Goal: Task Accomplishment & Management: Complete application form

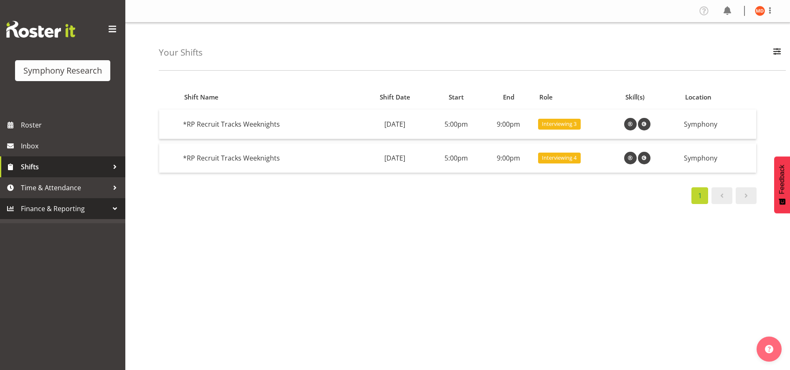
click at [117, 164] on div at bounding box center [115, 166] width 13 height 13
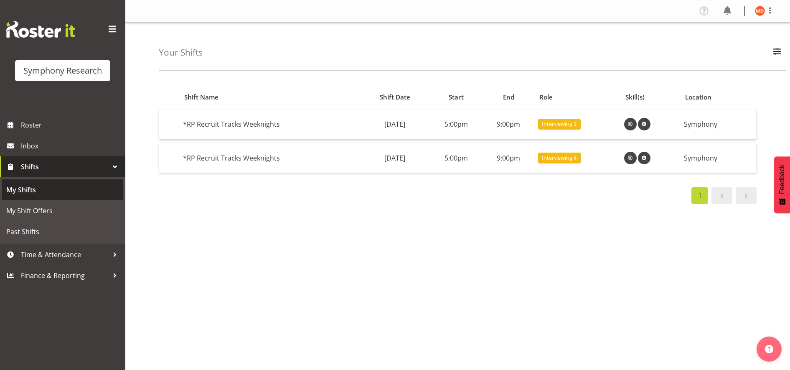
click at [76, 190] on span "My Shifts" at bounding box center [62, 189] width 113 height 13
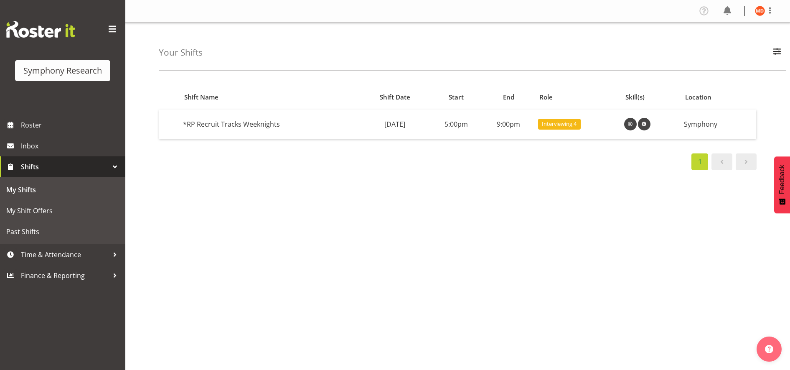
click at [85, 164] on span "Shifts" at bounding box center [65, 166] width 88 height 13
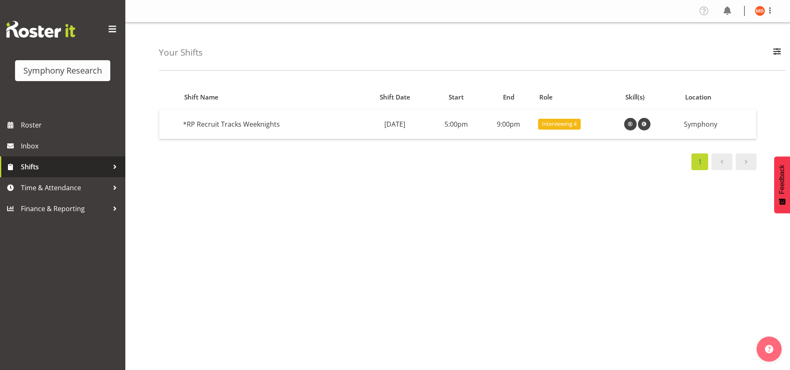
click at [112, 164] on div at bounding box center [115, 166] width 13 height 13
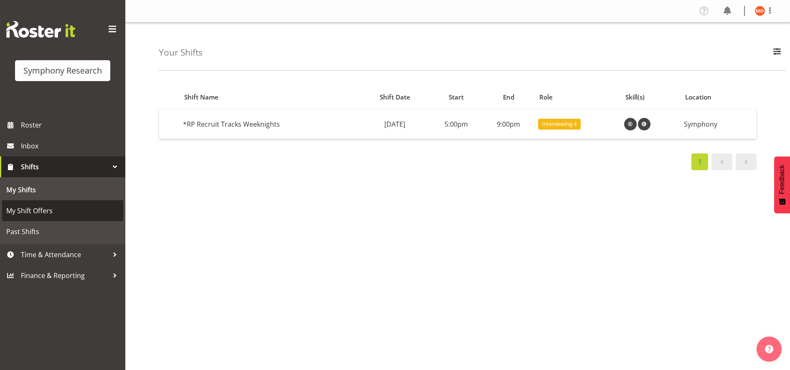
click at [79, 208] on span "My Shift Offers" at bounding box center [62, 210] width 113 height 13
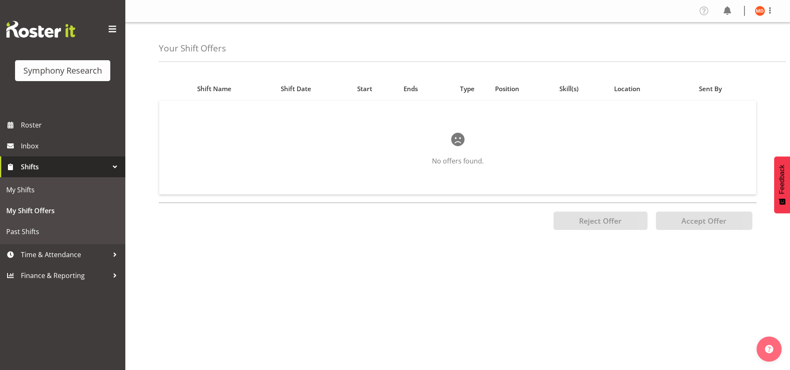
click at [76, 160] on link "Shifts" at bounding box center [62, 166] width 125 height 21
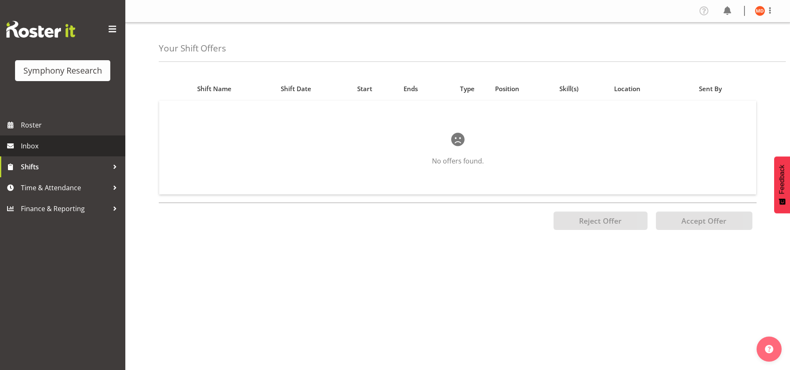
click at [75, 142] on span "Inbox" at bounding box center [71, 145] width 100 height 13
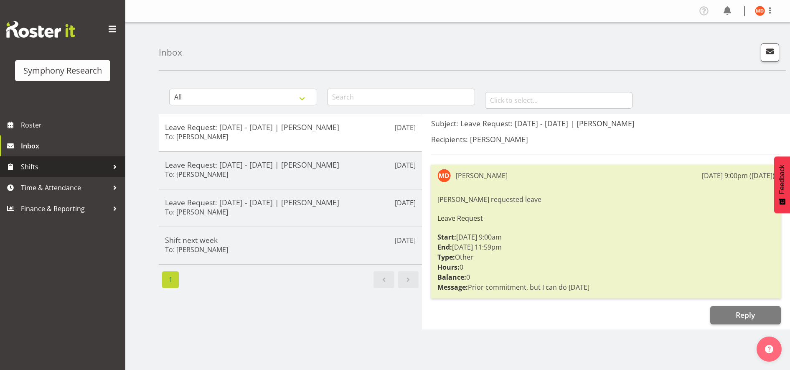
click at [113, 167] on div at bounding box center [115, 166] width 13 height 13
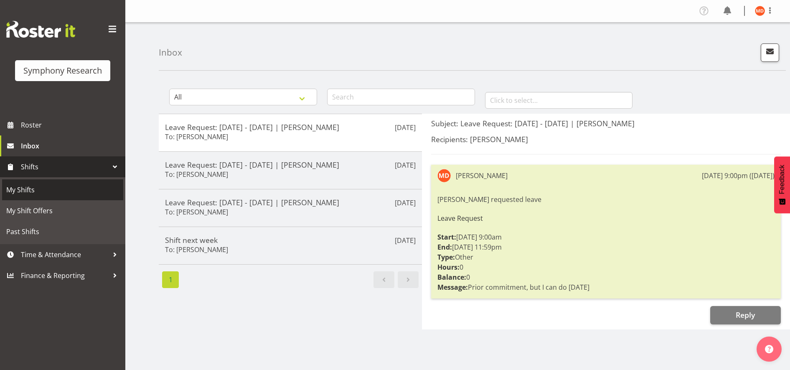
click at [100, 186] on span "My Shifts" at bounding box center [62, 189] width 113 height 13
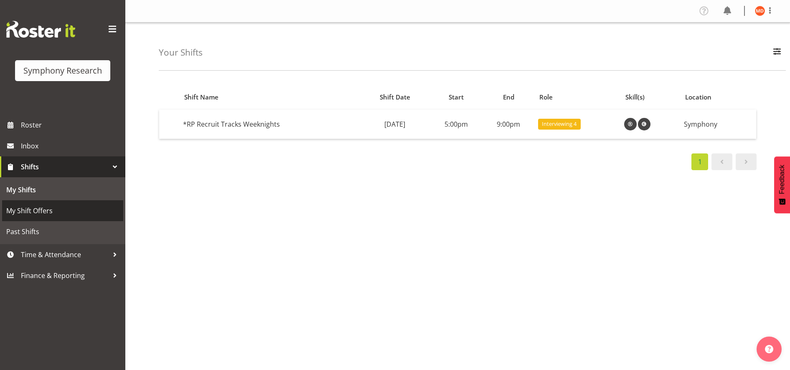
click at [94, 208] on span "My Shift Offers" at bounding box center [62, 210] width 113 height 13
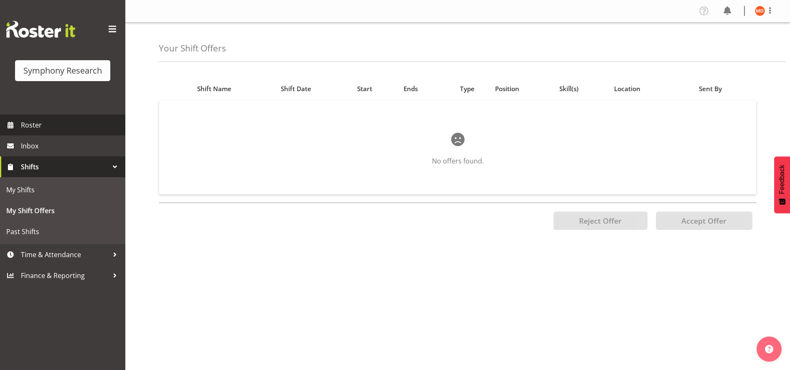
click at [84, 123] on span "Roster" at bounding box center [71, 125] width 100 height 13
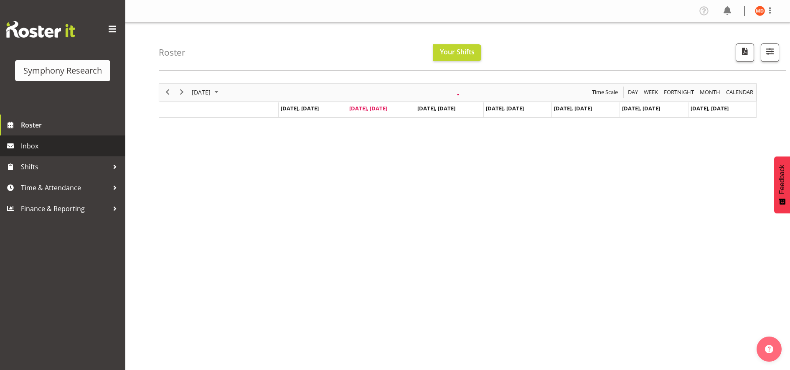
click at [63, 145] on span "Inbox" at bounding box center [71, 145] width 100 height 13
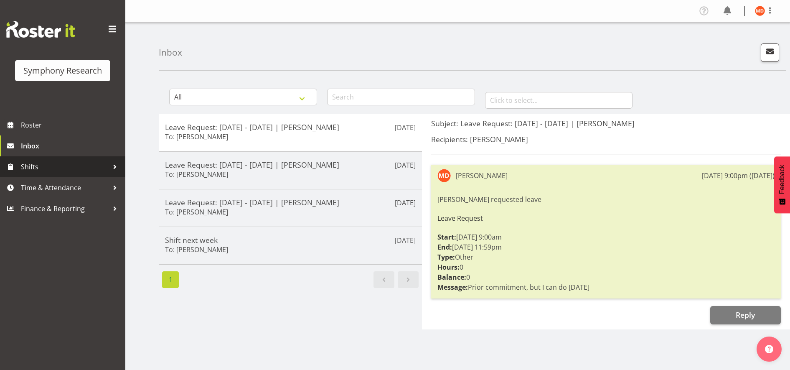
click at [73, 172] on span "Shifts" at bounding box center [65, 166] width 88 height 13
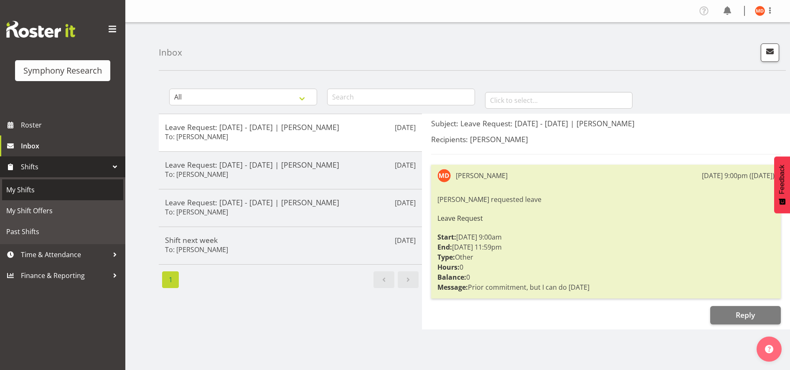
click at [92, 183] on link "My Shifts" at bounding box center [62, 189] width 121 height 21
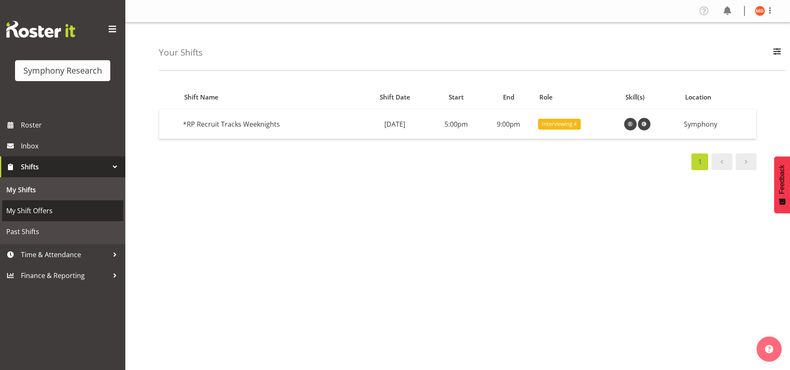
click at [99, 208] on span "My Shift Offers" at bounding box center [62, 210] width 113 height 13
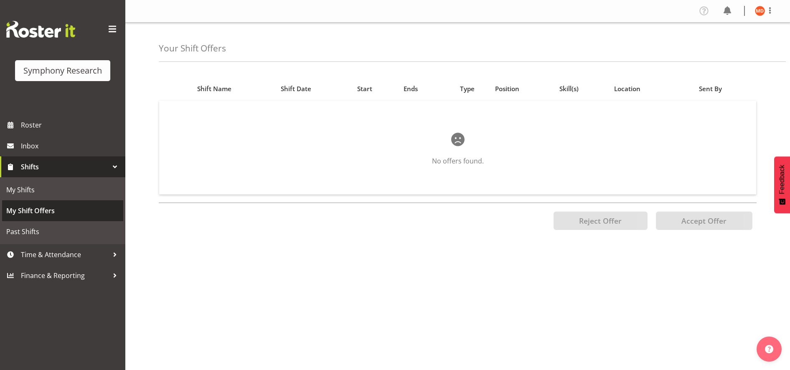
click at [87, 217] on link "My Shift Offers" at bounding box center [62, 210] width 121 height 21
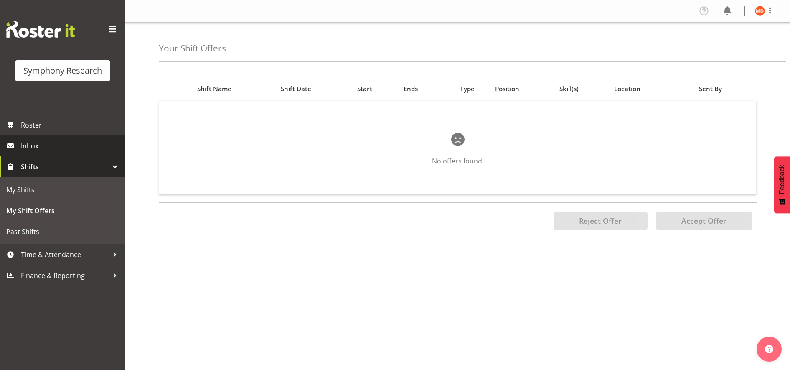
click at [103, 147] on span "Inbox" at bounding box center [71, 145] width 100 height 13
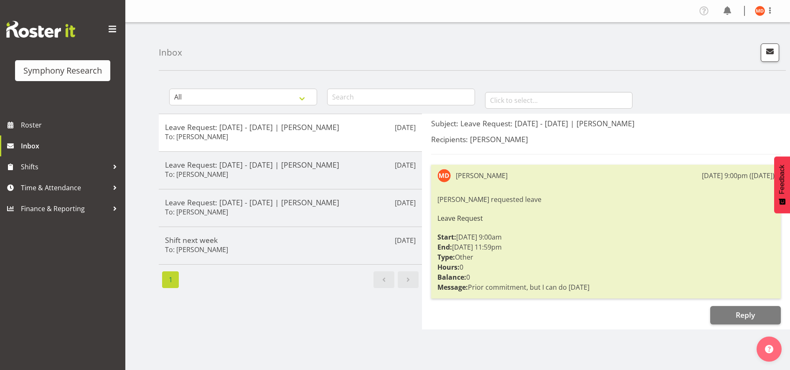
click at [79, 66] on div "Symphony Research" at bounding box center [62, 70] width 79 height 13
click at [112, 26] on span at bounding box center [112, 29] width 13 height 13
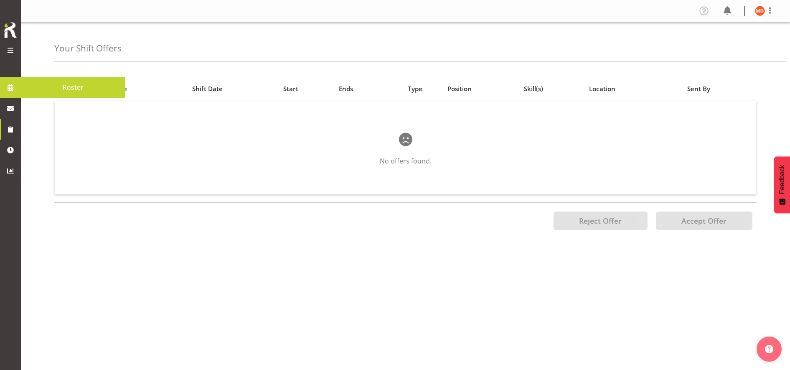
click at [16, 88] on span at bounding box center [10, 87] width 13 height 13
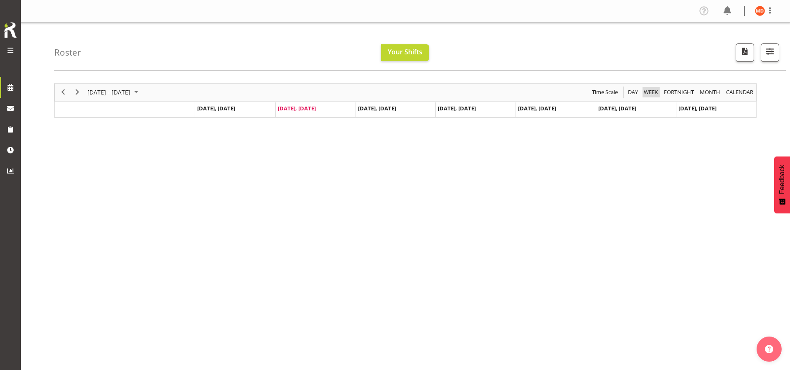
click at [651, 92] on span "Week" at bounding box center [651, 92] width 16 height 10
click at [81, 94] on span "Next" at bounding box center [77, 92] width 10 height 10
click at [395, 53] on span "Your Shifts" at bounding box center [405, 51] width 35 height 9
click at [12, 47] on span at bounding box center [10, 50] width 10 height 10
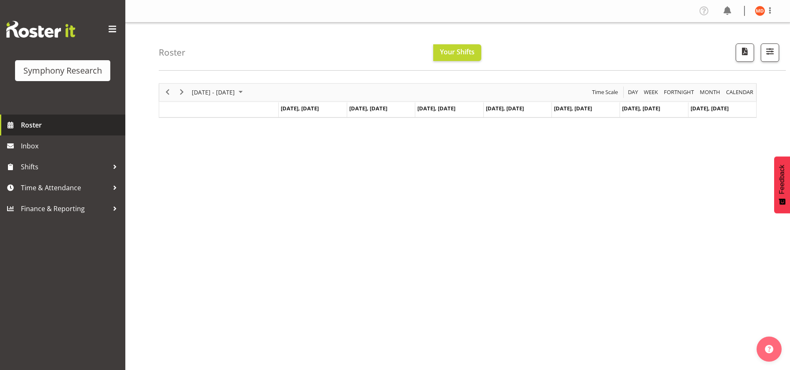
click at [70, 123] on span "Roster" at bounding box center [71, 125] width 100 height 13
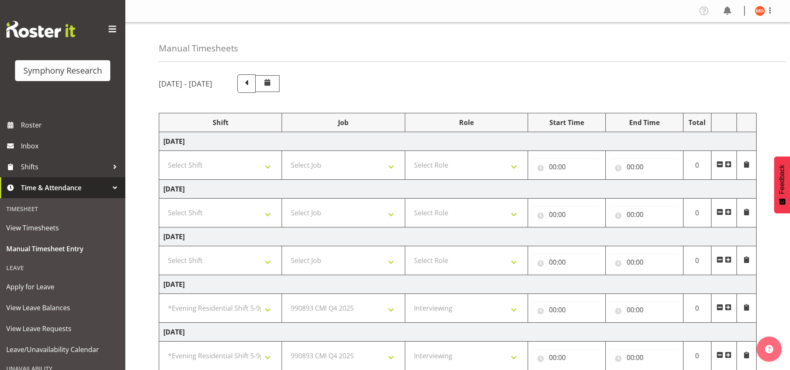
select select "48116"
select select "10575"
select select "47"
select select "48116"
select select "10575"
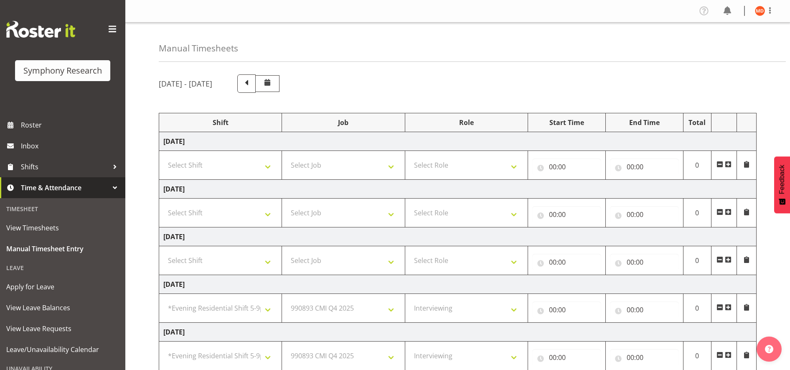
select select "47"
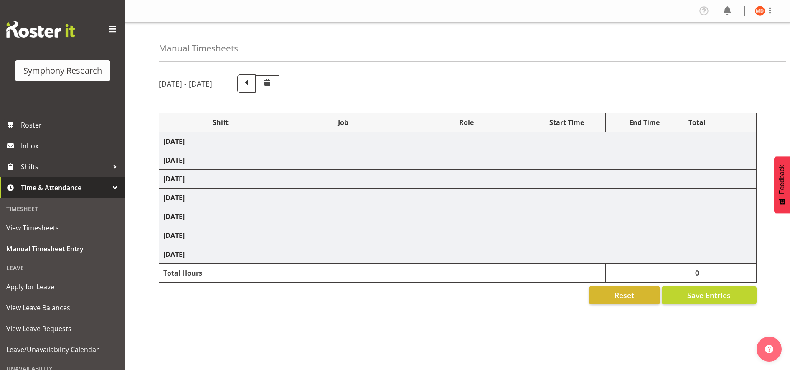
scroll to position [41, 0]
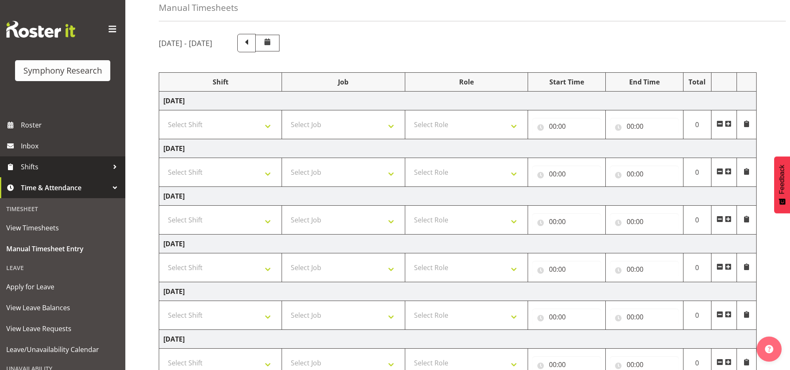
click at [48, 165] on span "Shifts" at bounding box center [65, 166] width 88 height 13
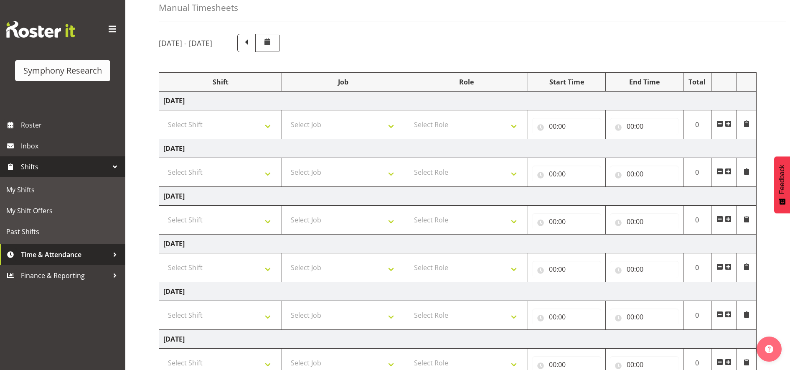
click at [86, 257] on span "Time & Attendance" at bounding box center [65, 254] width 88 height 13
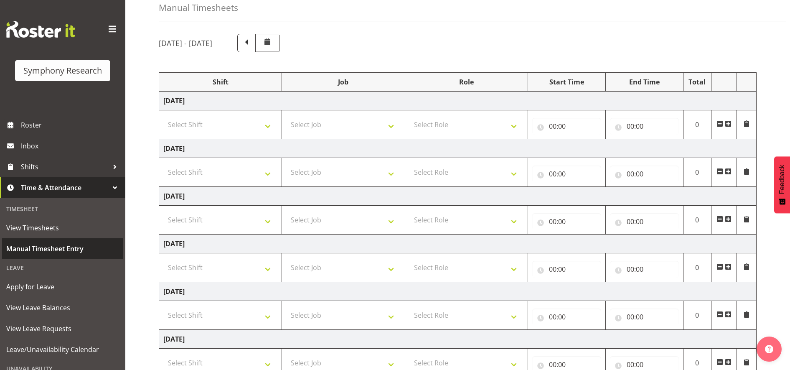
click at [76, 247] on span "Manual Timesheet Entry" at bounding box center [62, 248] width 113 height 13
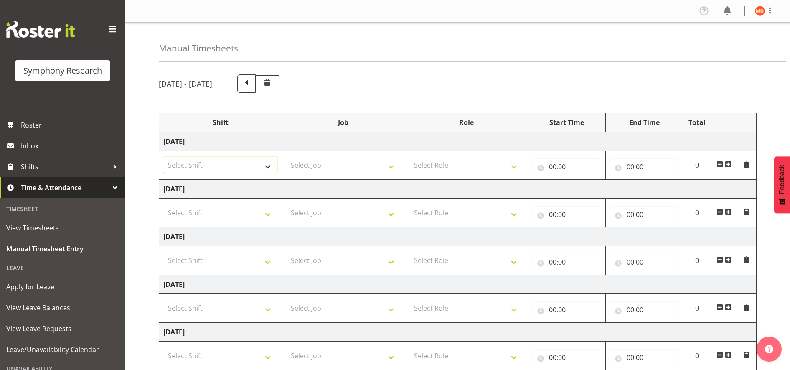
click at [265, 168] on select "Select Shift !!Weekend Residential (Roster IT Shift Label) *Business 9/10am ~ 4…" at bounding box center [220, 165] width 114 height 17
select select "48116"
click at [163, 157] on select "Select Shift !!Weekend Residential (Roster IT Shift Label) *Business 9/10am ~ 4…" at bounding box center [220, 165] width 114 height 17
click at [394, 166] on select "Select Job 550060 IF Admin 553492 World Poll Aus Wave 2 Main 2025 553493 World …" at bounding box center [343, 165] width 114 height 17
select select "10575"
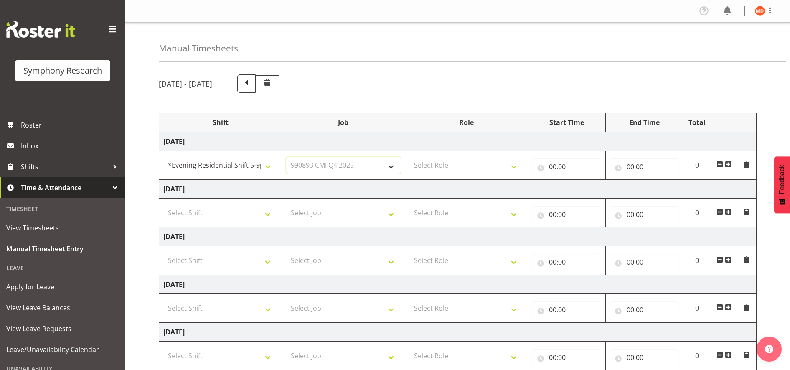
click at [286, 157] on select "Select Job 550060 IF Admin 553492 World Poll Aus Wave 2 Main 2025 553493 World …" at bounding box center [343, 165] width 114 height 17
click at [515, 167] on select "Select Role Briefing Interviewing" at bounding box center [466, 165] width 114 height 17
select select "47"
click at [409, 157] on select "Select Role Briefing Interviewing" at bounding box center [466, 165] width 114 height 17
click at [552, 166] on input "00:00" at bounding box center [566, 166] width 69 height 17
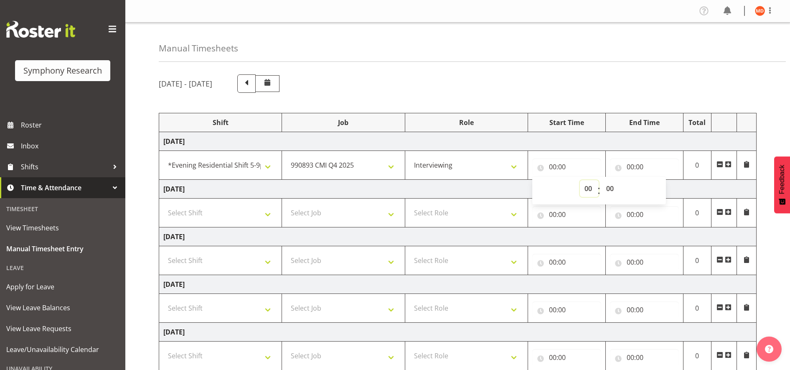
click at [589, 188] on select "00 01 02 03 04 05 06 07 08 09 10 11 12 13 14 15 16 17 18 19 20 21 22 23" at bounding box center [589, 188] width 19 height 17
select select "17"
click at [580, 180] on select "00 01 02 03 04 05 06 07 08 09 10 11 12 13 14 15 16 17 18 19 20 21 22 23" at bounding box center [589, 188] width 19 height 17
type input "17:00"
click at [564, 163] on input "17:00" at bounding box center [566, 166] width 69 height 17
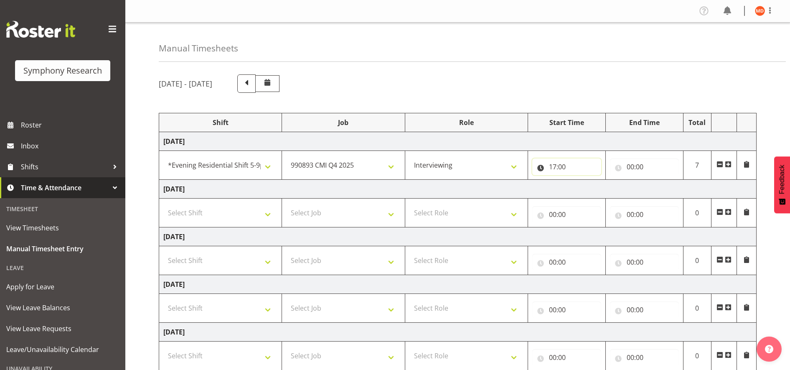
click at [564, 167] on input "17:00" at bounding box center [566, 166] width 69 height 17
click at [611, 188] on select "00 01 02 03 04 05 06 07 08 09 10 11 12 13 14 15 16 17 18 19 20 21 22 23 24 25 2…" at bounding box center [610, 188] width 19 height 17
select select "30"
click at [601, 180] on select "00 01 02 03 04 05 06 07 08 09 10 11 12 13 14 15 16 17 18 19 20 21 22 23 24 25 2…" at bounding box center [610, 188] width 19 height 17
type input "17:30"
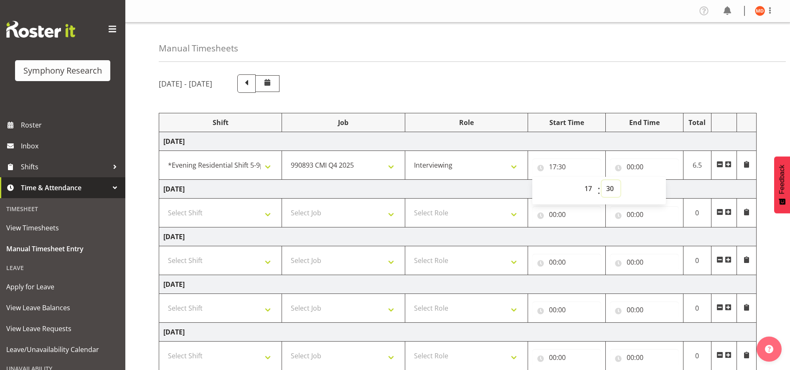
click at [610, 186] on select "00 01 02 03 04 05 06 07 08 09 10 11 12 13 14 15 16 17 18 19 20 21 22 23 24 25 2…" at bounding box center [610, 188] width 19 height 17
click at [653, 112] on div "September 29th - October 5th 2025 Shift Job Role Start Time End Time Total Mond…" at bounding box center [474, 290] width 631 height 444
click at [631, 166] on input "00:00" at bounding box center [644, 166] width 69 height 17
click at [665, 190] on select "00 01 02 03 04 05 06 07 08 09 10 11 12 13 14 15 16 17 18 19 20 21 22 23" at bounding box center [666, 188] width 19 height 17
select select "21"
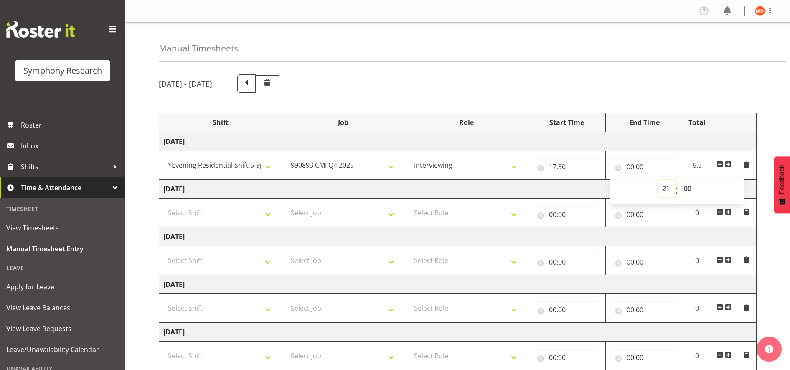
click at [657, 180] on select "00 01 02 03 04 05 06 07 08 09 10 11 12 13 14 15 16 17 18 19 20 21 22 23" at bounding box center [666, 188] width 19 height 17
type input "21:00"
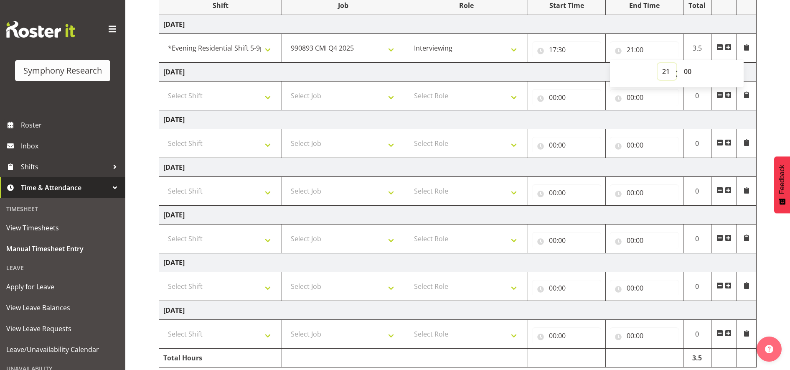
scroll to position [150, 0]
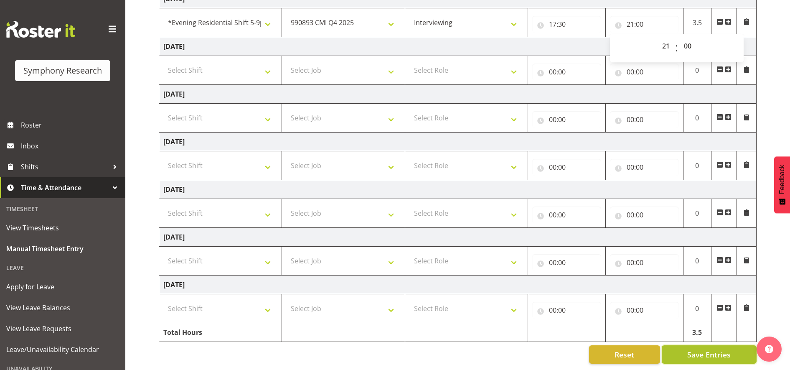
click at [691, 349] on span "Save Entries" at bounding box center [708, 354] width 43 height 11
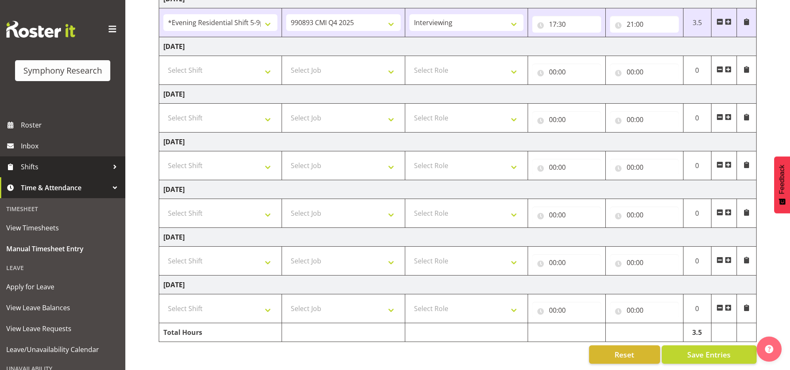
click at [76, 167] on span "Shifts" at bounding box center [65, 166] width 88 height 13
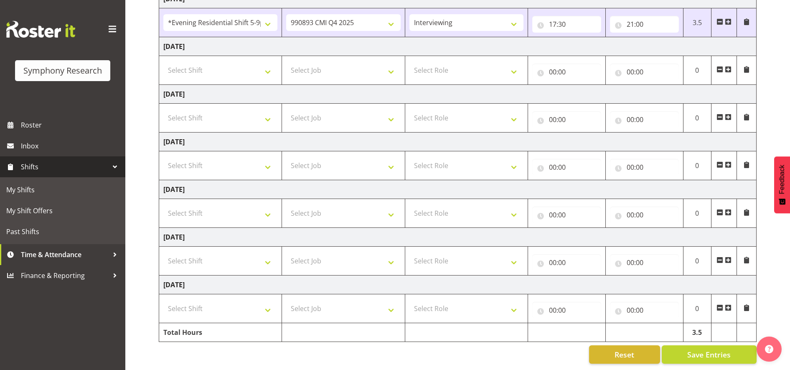
click at [76, 167] on span "Shifts" at bounding box center [65, 166] width 88 height 13
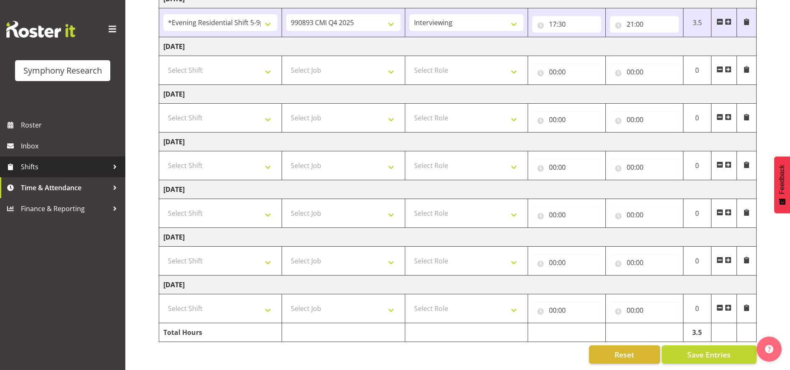
click at [112, 163] on div at bounding box center [115, 166] width 13 height 13
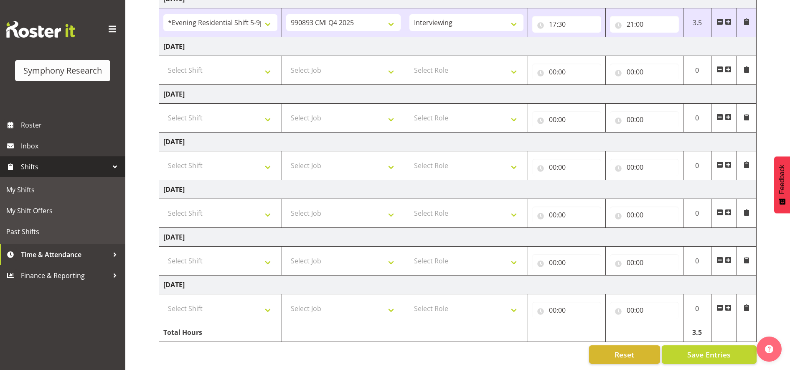
click at [112, 167] on div at bounding box center [115, 166] width 13 height 13
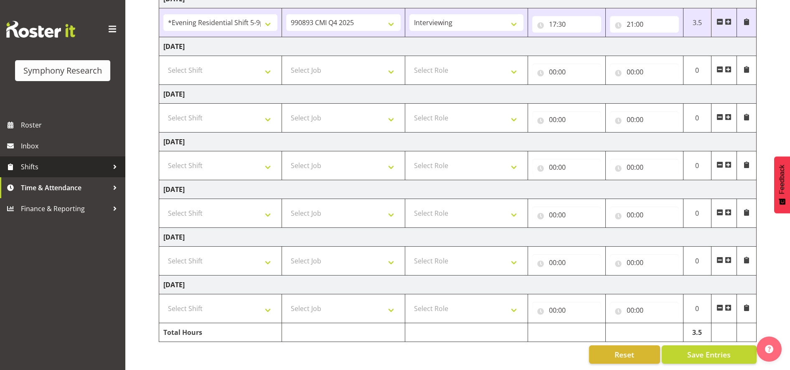
click at [112, 167] on div at bounding box center [115, 166] width 13 height 13
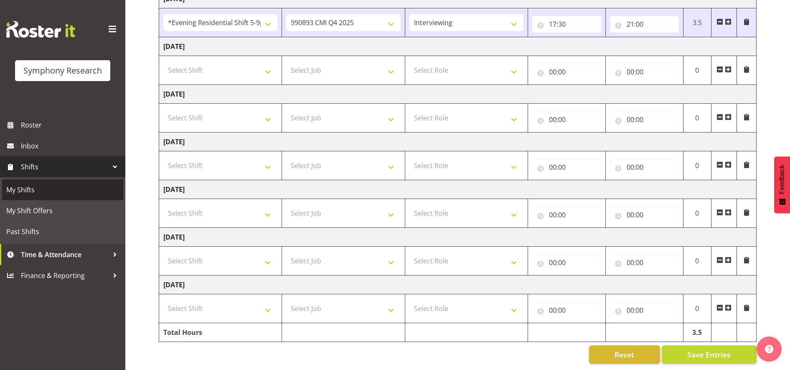
click at [83, 189] on span "My Shifts" at bounding box center [62, 189] width 113 height 13
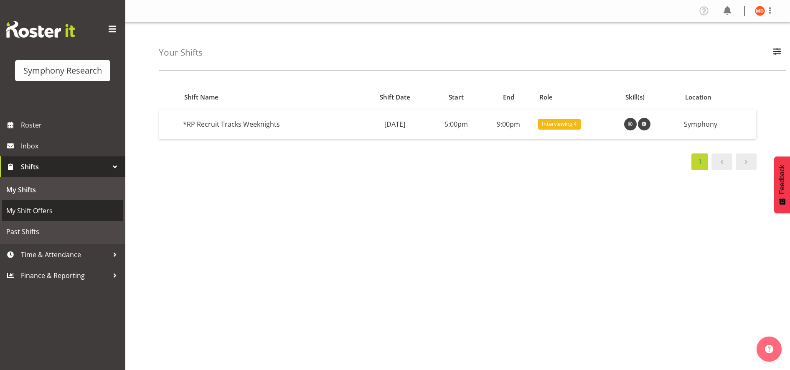
click at [99, 205] on span "My Shift Offers" at bounding box center [62, 210] width 113 height 13
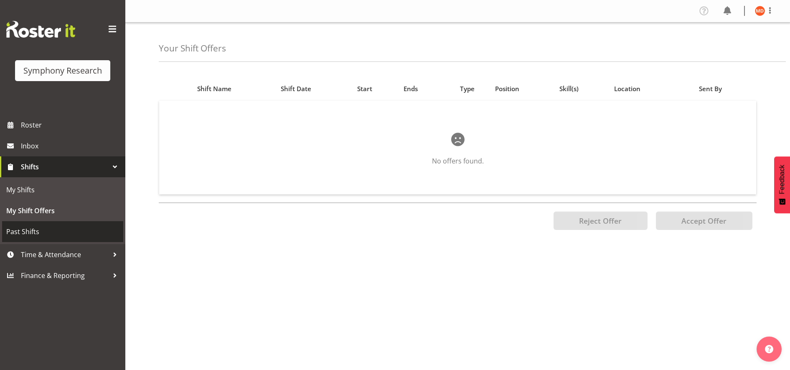
click at [68, 235] on span "Past Shifts" at bounding box center [62, 231] width 113 height 13
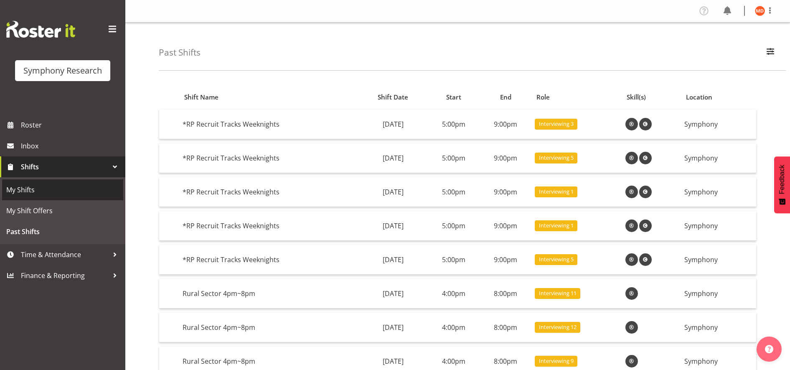
click at [72, 189] on span "My Shifts" at bounding box center [62, 189] width 113 height 13
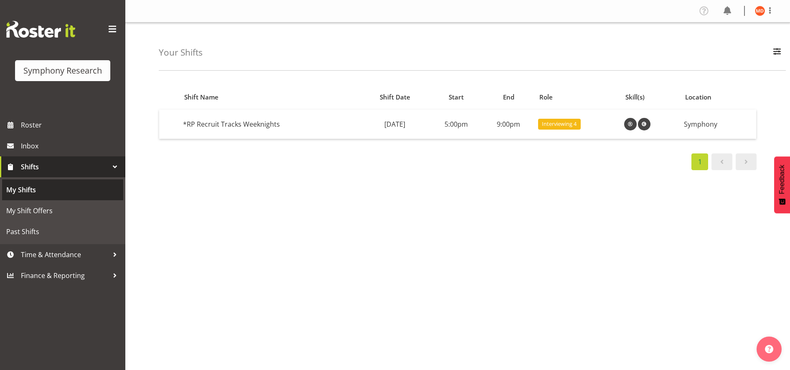
click at [72, 189] on span "My Shifts" at bounding box center [62, 189] width 113 height 13
